Goal: Contribute content

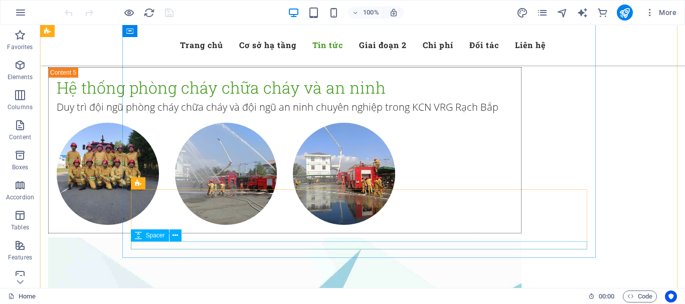
scroll to position [3862, 0]
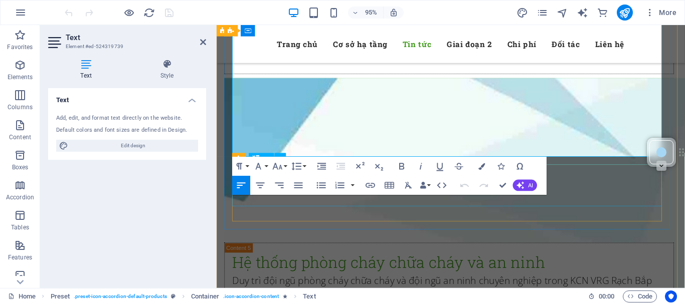
scroll to position [3882, 0]
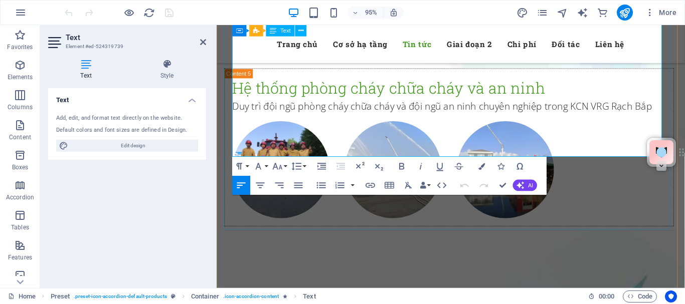
drag, startPoint x: 234, startPoint y: 79, endPoint x: 395, endPoint y: 121, distance: 165.8
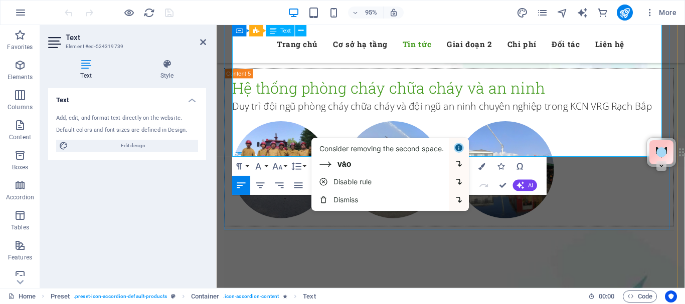
copy div "Hình ảnh [DATE]: bấm vào   [URL][DOMAIN_NAME] Hình ảnh [DATE]: bấm vào   [URL][…"
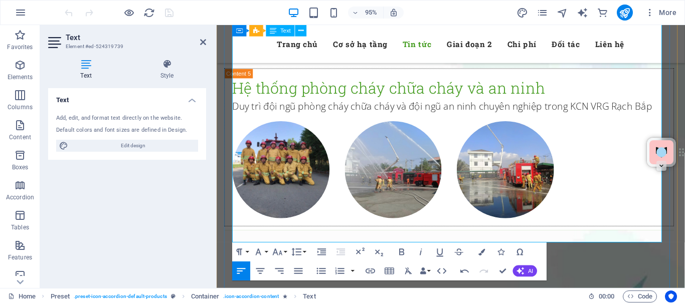
drag, startPoint x: 300, startPoint y: 171, endPoint x: 325, endPoint y: 171, distance: 24.1
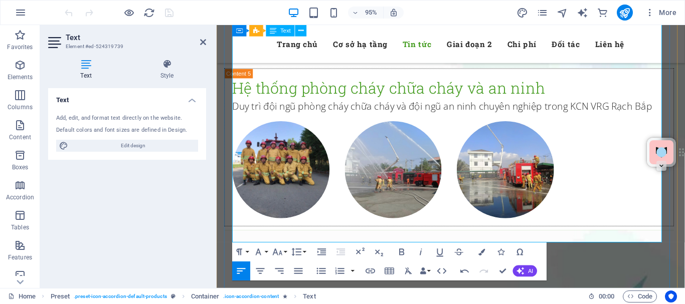
drag, startPoint x: 301, startPoint y: 186, endPoint x: 353, endPoint y: 197, distance: 53.3
drag, startPoint x: 300, startPoint y: 202, endPoint x: 329, endPoint y: 201, distance: 28.6
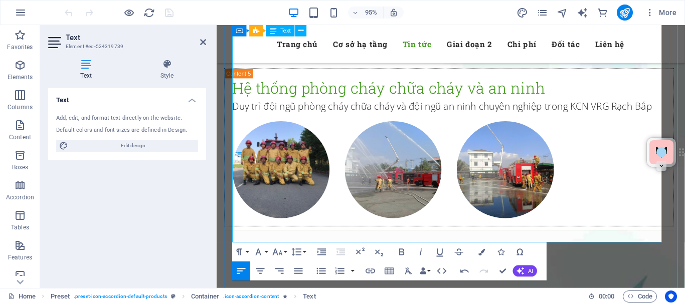
drag, startPoint x: 300, startPoint y: 215, endPoint x: 328, endPoint y: 215, distance: 27.6
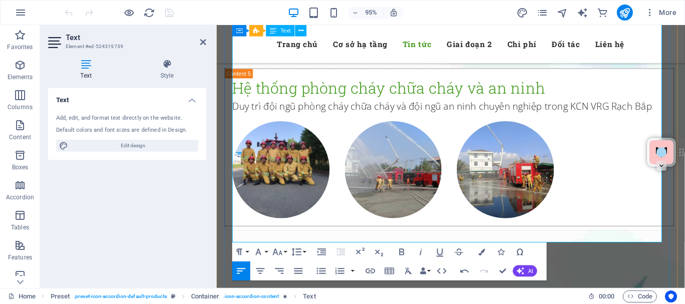
drag, startPoint x: 301, startPoint y: 230, endPoint x: 325, endPoint y: 231, distance: 24.1
drag, startPoint x: 233, startPoint y: 246, endPoint x: 587, endPoint y: 246, distance: 354.1
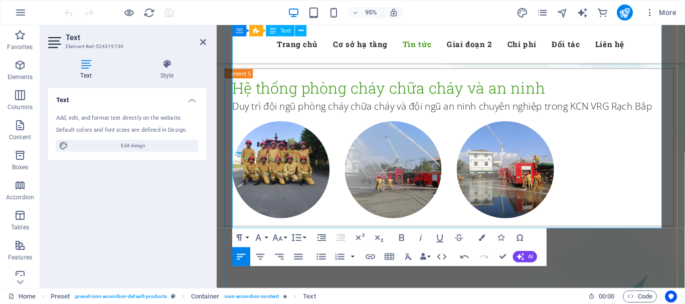
drag, startPoint x: 505, startPoint y: 227, endPoint x: 511, endPoint y: 230, distance: 6.5
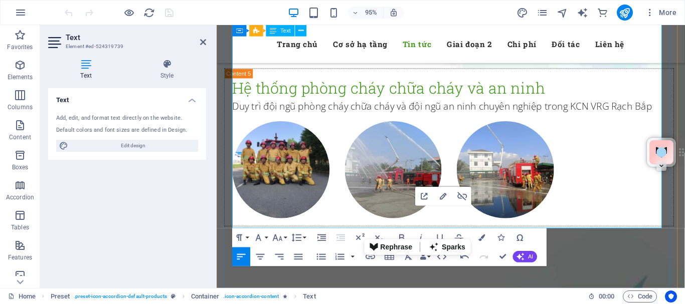
drag, startPoint x: 510, startPoint y: 231, endPoint x: 409, endPoint y: 235, distance: 101.4
drag, startPoint x: 506, startPoint y: 217, endPoint x: 410, endPoint y: 219, distance: 95.8
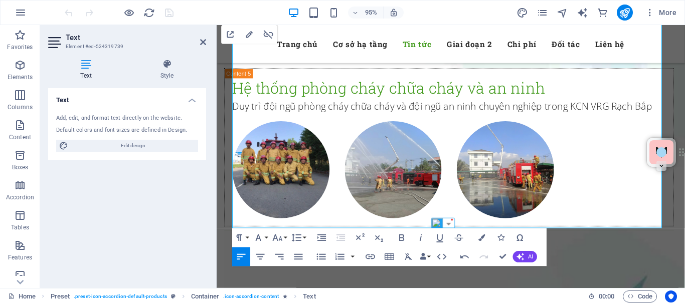
scroll to position [17, 5]
drag, startPoint x: 504, startPoint y: 200, endPoint x: 409, endPoint y: 203, distance: 94.9
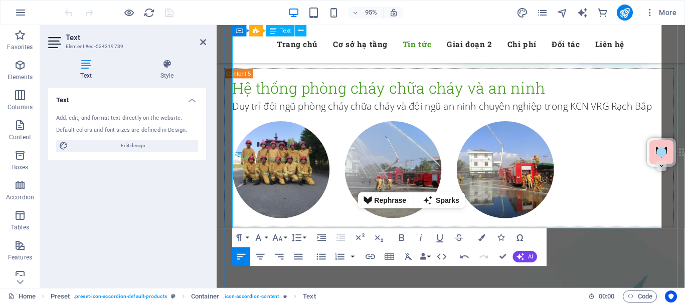
drag, startPoint x: 503, startPoint y: 187, endPoint x: 409, endPoint y: 189, distance: 93.8
drag, startPoint x: 504, startPoint y: 170, endPoint x: 422, endPoint y: 173, distance: 81.8
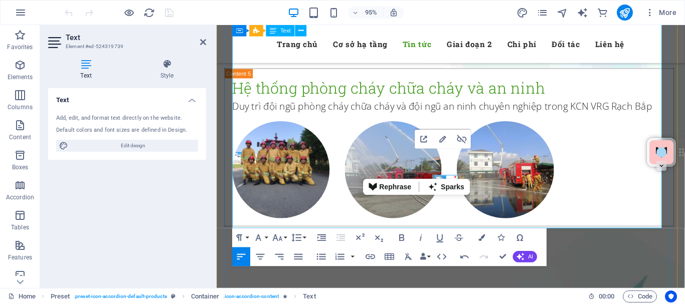
drag, startPoint x: 505, startPoint y: 171, endPoint x: 407, endPoint y: 172, distance: 97.8
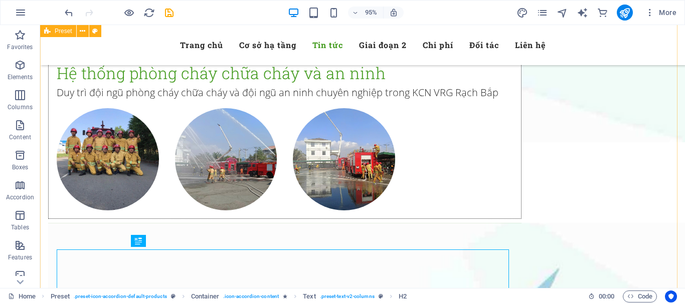
scroll to position [3880, 0]
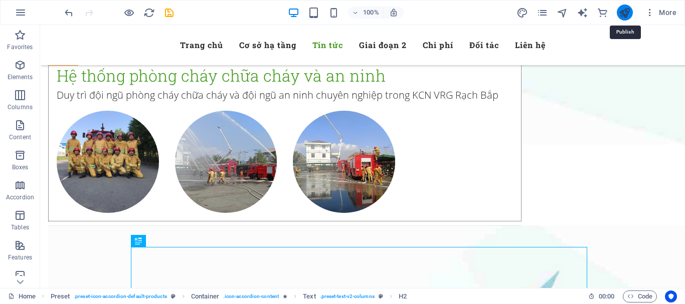
click at [628, 9] on icon "publish" at bounding box center [625, 13] width 12 height 12
checkbox input "false"
